Goal: Task Accomplishment & Management: Manage account settings

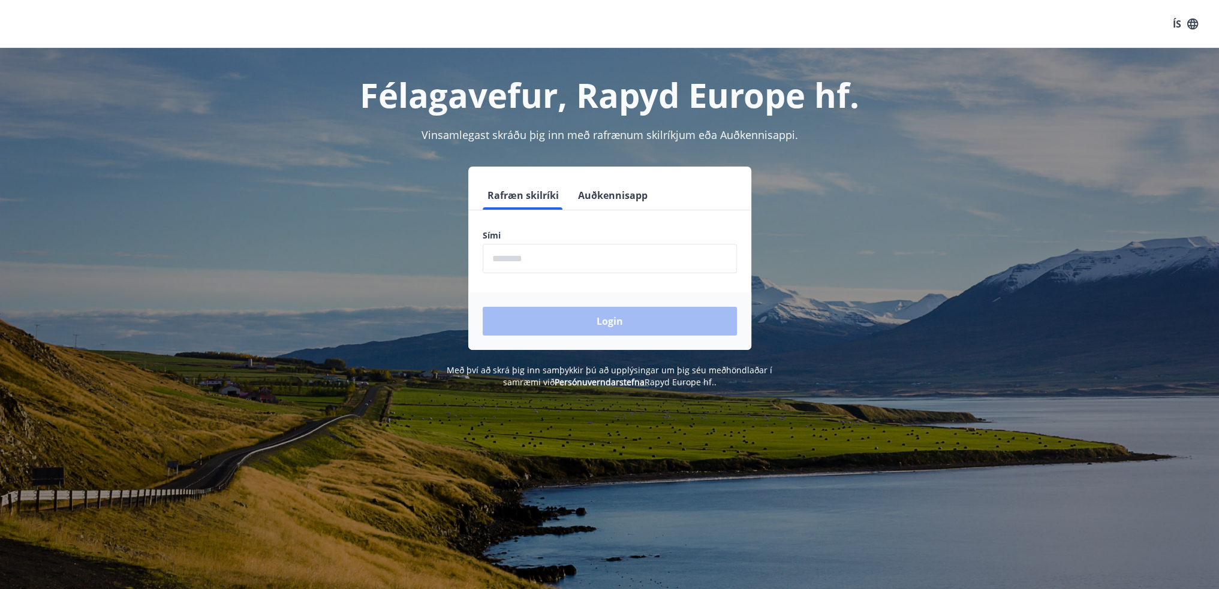
click at [646, 272] on input "phone" at bounding box center [610, 258] width 254 height 29
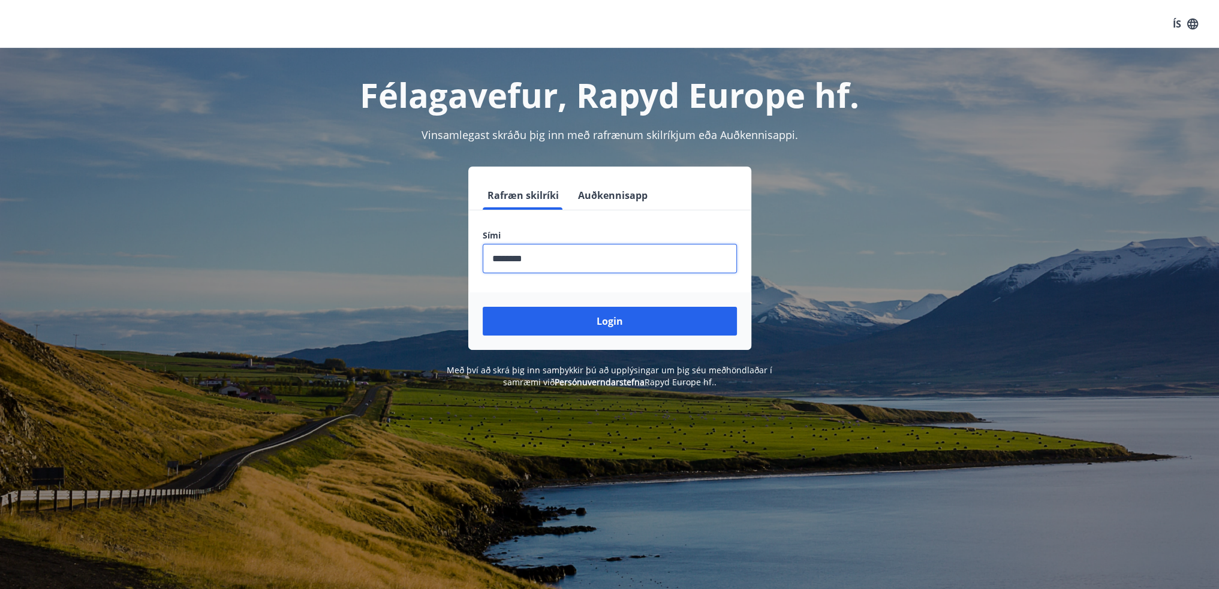
type input "********"
click at [483, 307] on button "Login" at bounding box center [610, 321] width 254 height 29
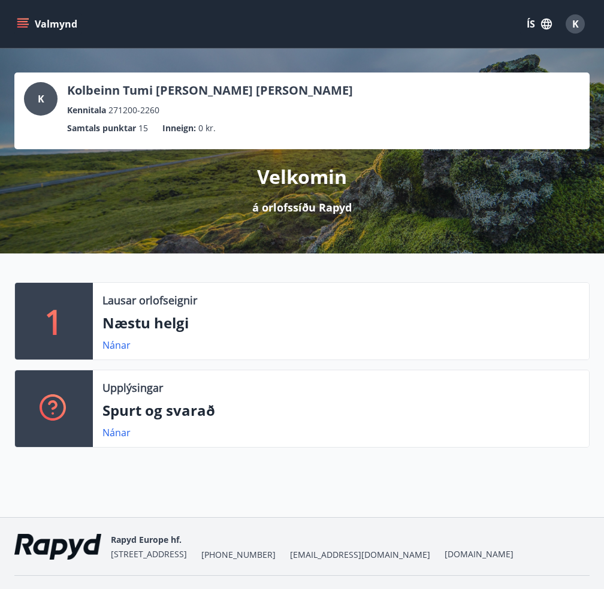
click at [49, 23] on button "Valmynd" at bounding box center [48, 24] width 68 height 22
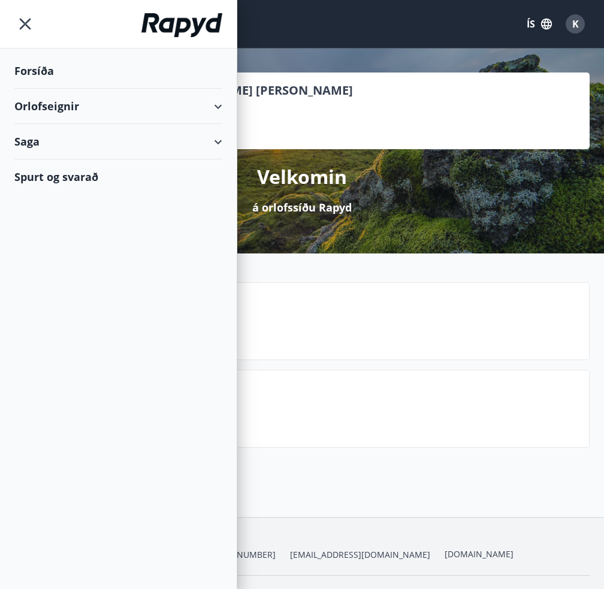
click at [155, 147] on div "Saga" at bounding box center [118, 141] width 208 height 35
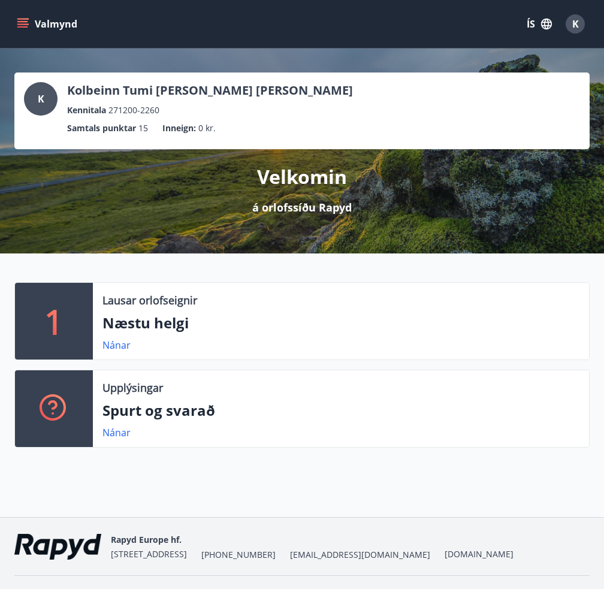
click at [384, 204] on div "Velkomin á orlofssíðu Rapyd" at bounding box center [301, 182] width 575 height 66
